Goal: Task Accomplishment & Management: Manage account settings

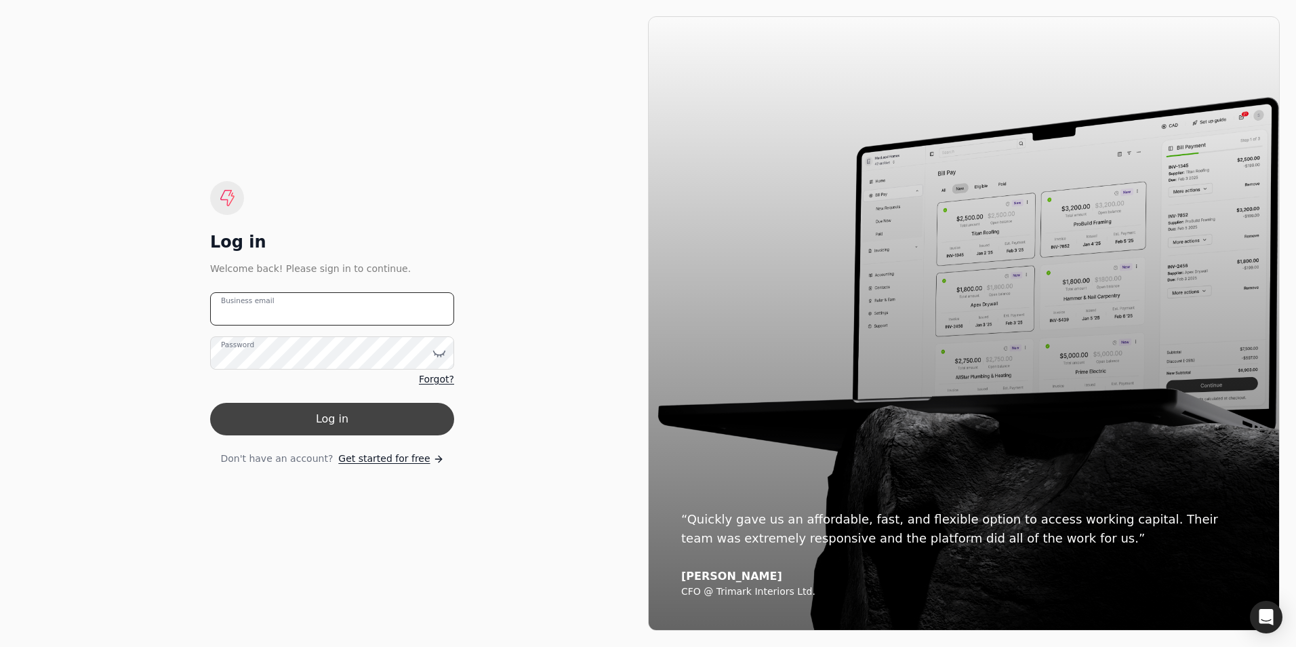
type email "[EMAIL_ADDRESS][DOMAIN_NAME]"
click at [381, 428] on button "Log in" at bounding box center [332, 419] width 244 height 33
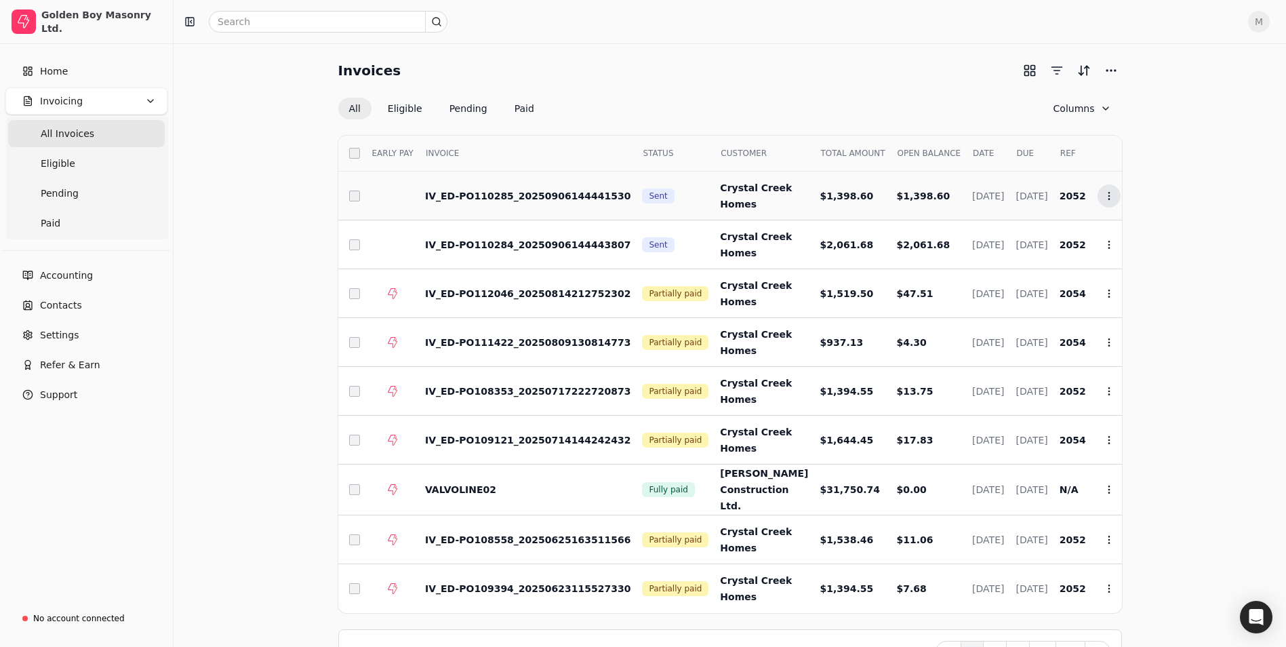
click at [1104, 199] on icon at bounding box center [1109, 195] width 11 height 11
click at [1180, 130] on div "Invoices All Eligible Pending Paid Columns Select EARLY PAY INVOICE STATUS CUST…" at bounding box center [730, 366] width 1080 height 613
click at [49, 71] on span "Home" at bounding box center [54, 71] width 28 height 14
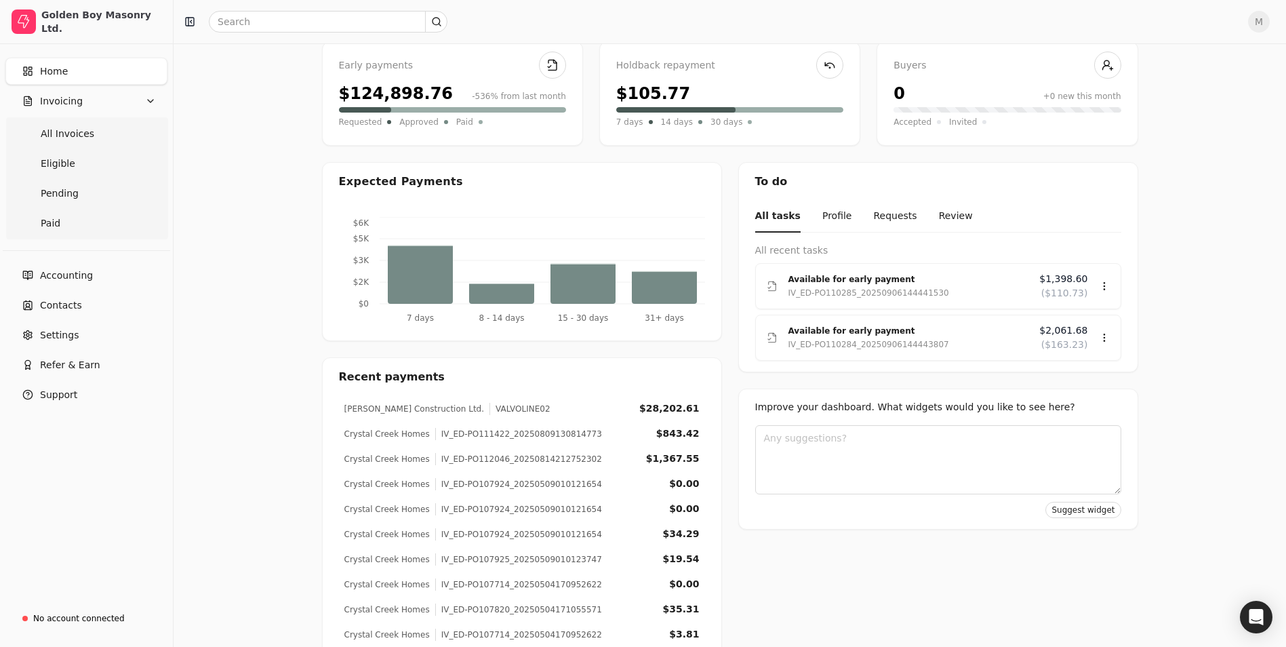
scroll to position [136, 0]
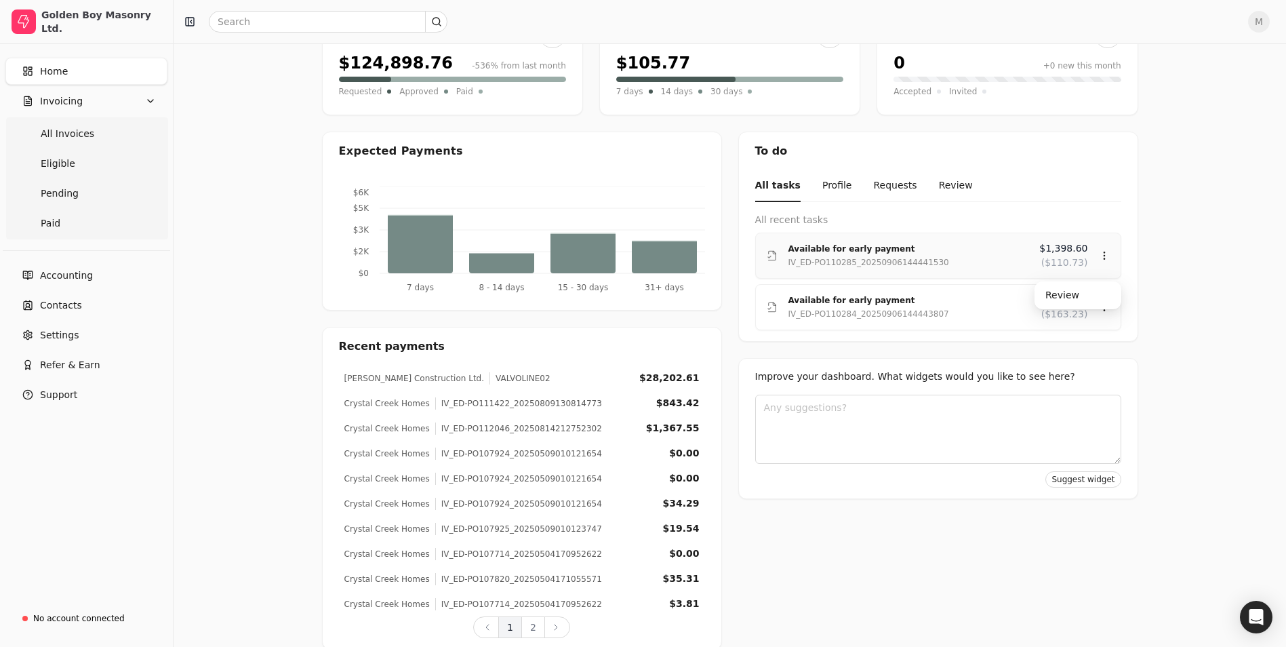
click at [1105, 254] on icon at bounding box center [1104, 255] width 11 height 11
click at [1069, 292] on div "Review" at bounding box center [1077, 295] width 81 height 22
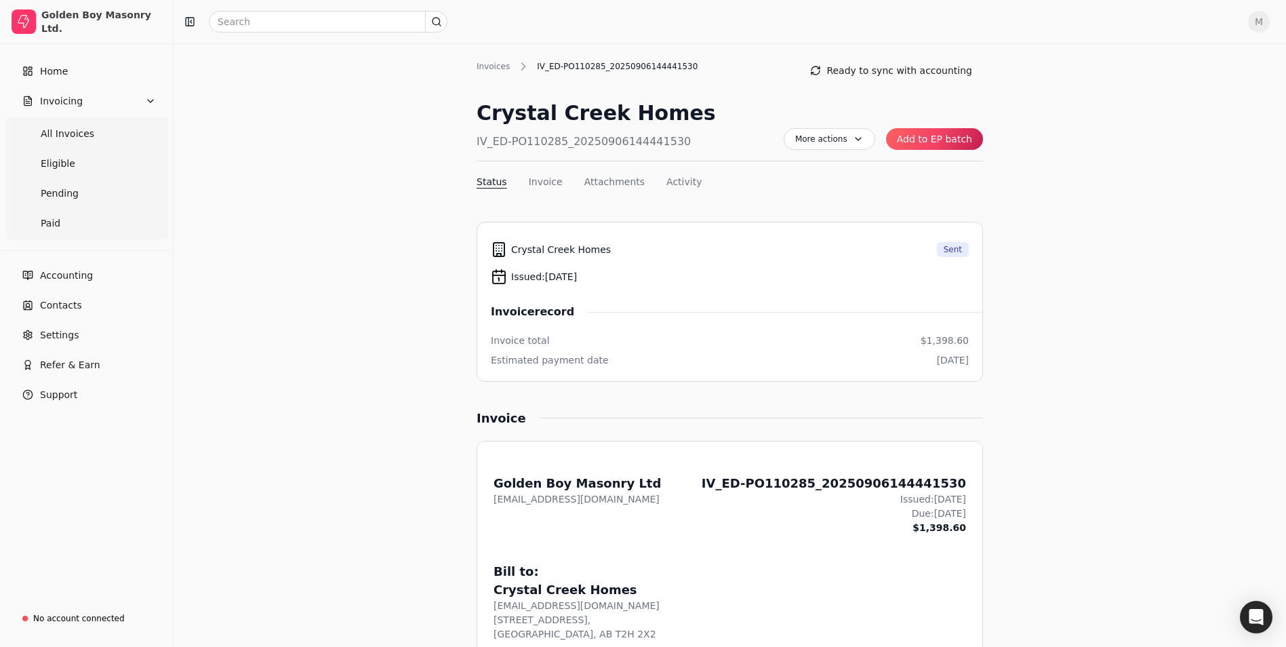
click at [940, 139] on button "Add to EP batch" at bounding box center [934, 139] width 97 height 22
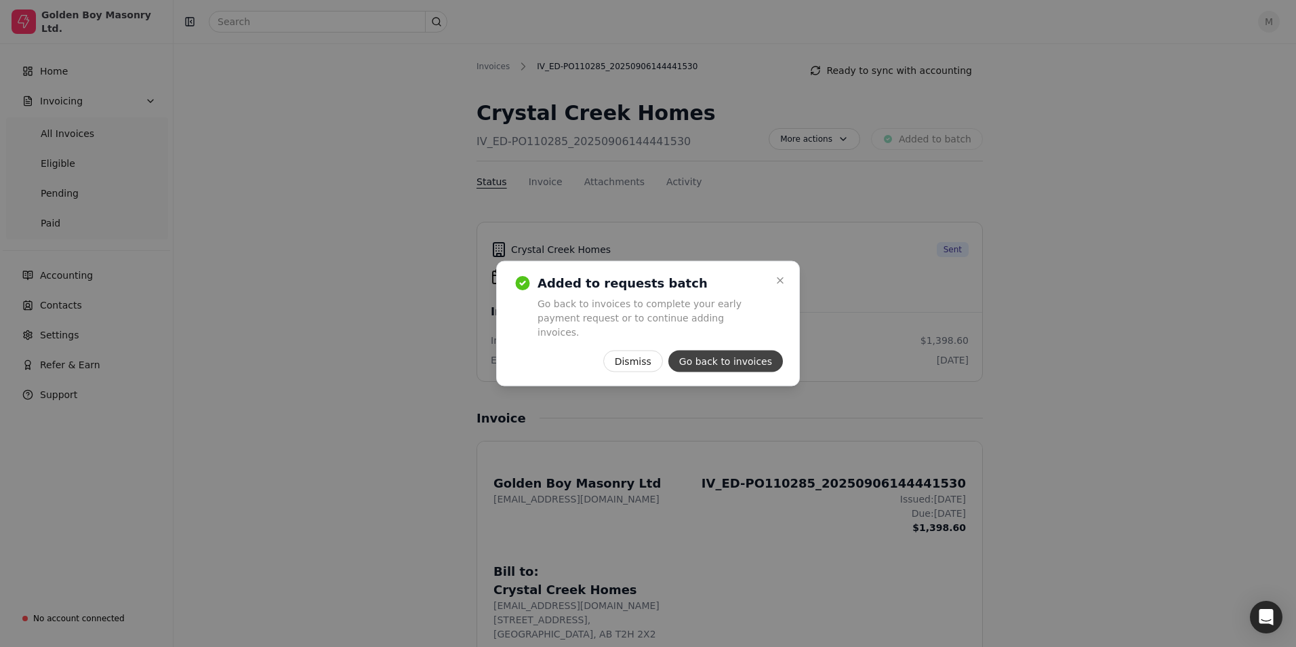
click at [742, 355] on button "Go back to invoices" at bounding box center [725, 361] width 115 height 22
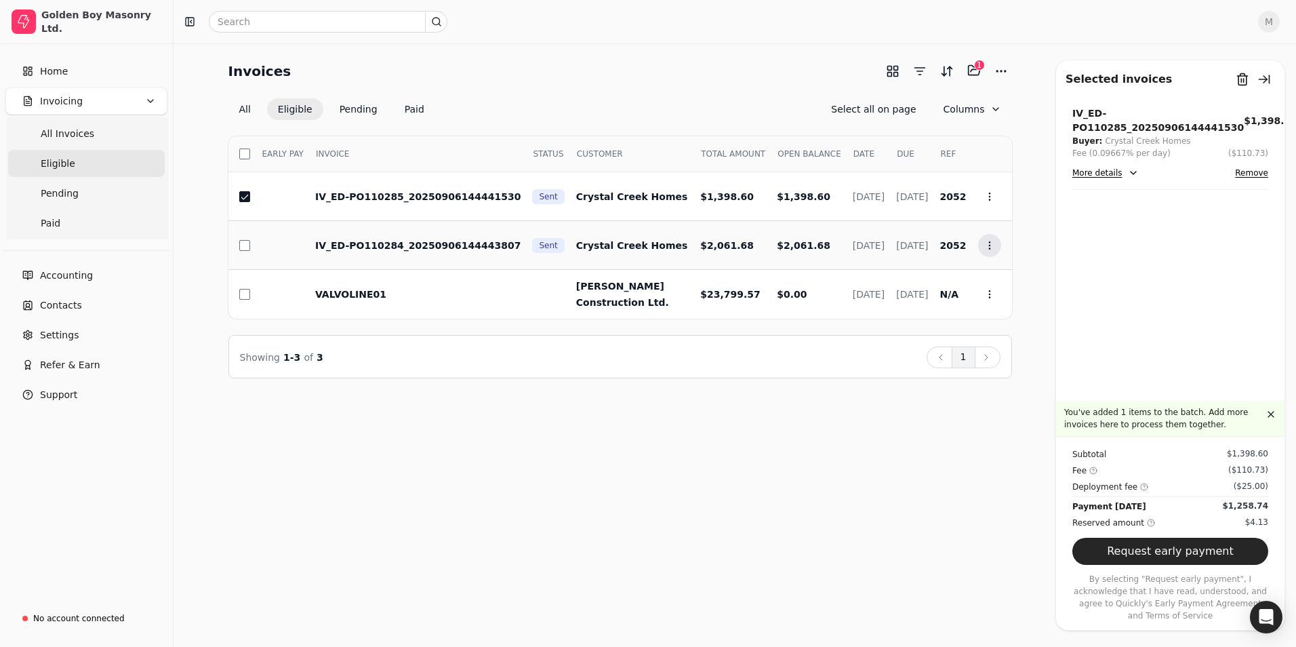
click at [984, 247] on icon at bounding box center [989, 245] width 11 height 11
click at [1019, 310] on span "Add to batch" at bounding box center [1029, 309] width 61 height 14
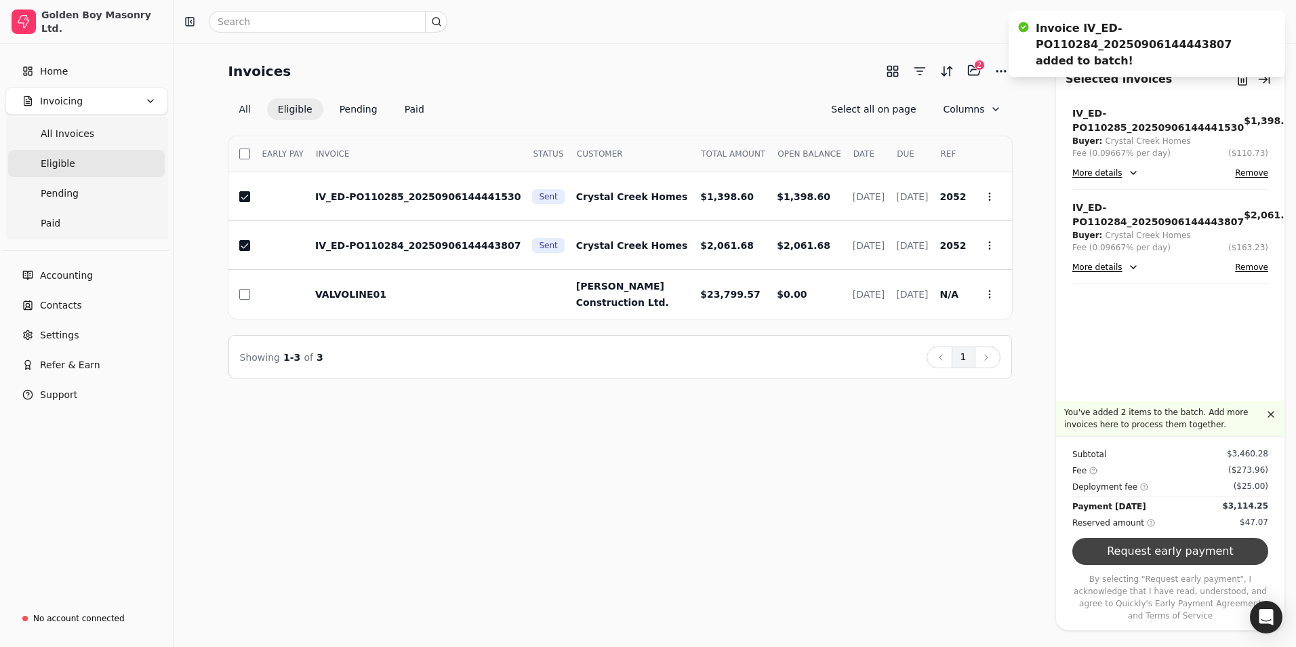
click at [1196, 565] on button "Request early payment" at bounding box center [1170, 551] width 196 height 27
